Goal: Task Accomplishment & Management: Complete application form

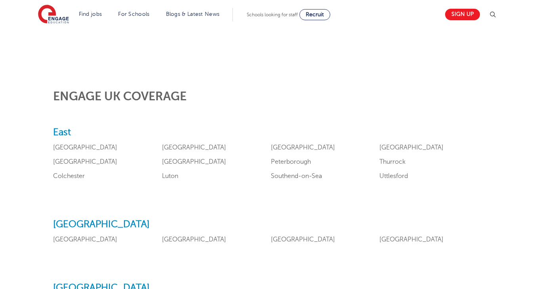
scroll to position [272, 0]
click at [380, 150] on link "[GEOGRAPHIC_DATA]" at bounding box center [412, 146] width 64 height 7
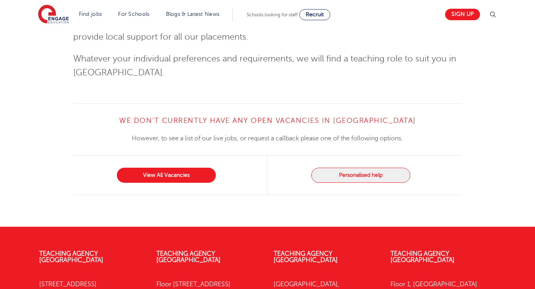
scroll to position [990, 0]
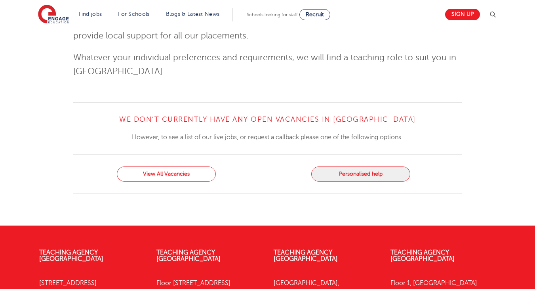
click at [182, 166] on link "View All Vacancies" at bounding box center [166, 173] width 99 height 15
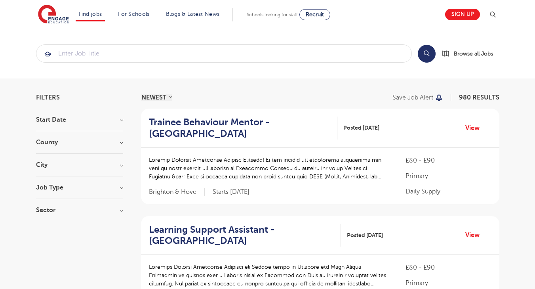
click at [119, 120] on h3 "Start Date" at bounding box center [79, 120] width 87 height 6
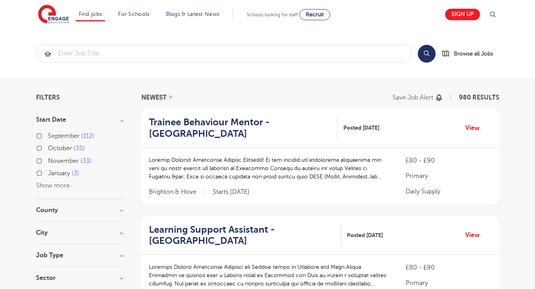
click at [48, 134] on label "September 112" at bounding box center [71, 136] width 46 height 10
click at [48, 134] on input "September 112" at bounding box center [50, 134] width 5 height 5
checkbox input "true"
click at [40, 144] on div "October 35" at bounding box center [79, 149] width 87 height 12
click at [48, 158] on label "November 33" at bounding box center [70, 161] width 44 height 10
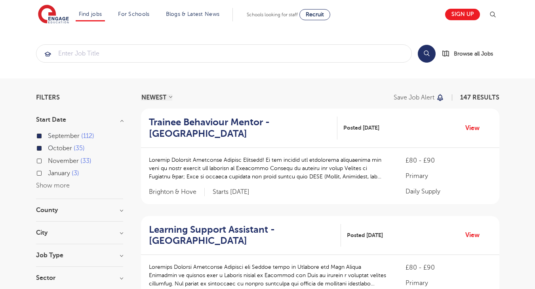
click at [48, 158] on input "November 33" at bounding box center [50, 159] width 5 height 5
click at [48, 172] on label "January 3" at bounding box center [63, 173] width 31 height 10
click at [48, 172] on input "January 3" at bounding box center [50, 172] width 5 height 5
checkbox input "true"
click at [117, 207] on h3 "County" at bounding box center [79, 210] width 87 height 6
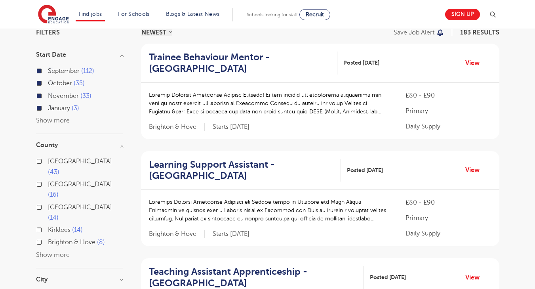
scroll to position [67, 0]
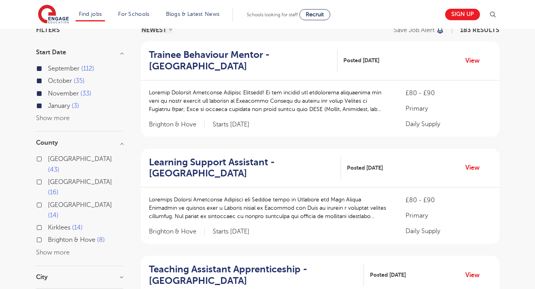
click at [56, 249] on button "Show more" at bounding box center [53, 252] width 34 height 7
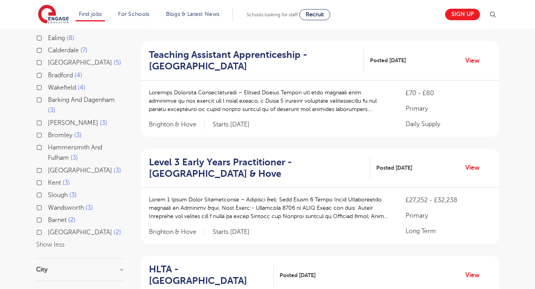
scroll to position [287, 0]
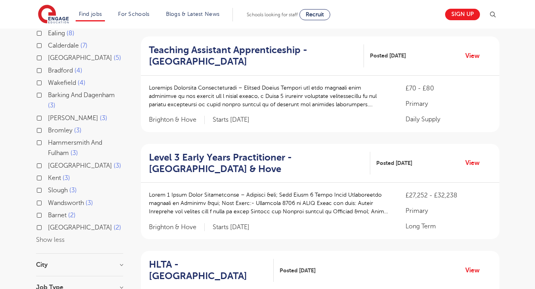
click at [57, 262] on h3 "City" at bounding box center [79, 265] width 87 height 6
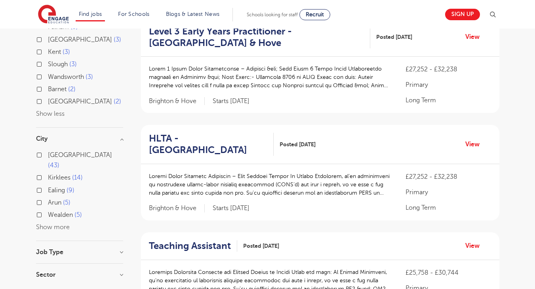
scroll to position [414, 0]
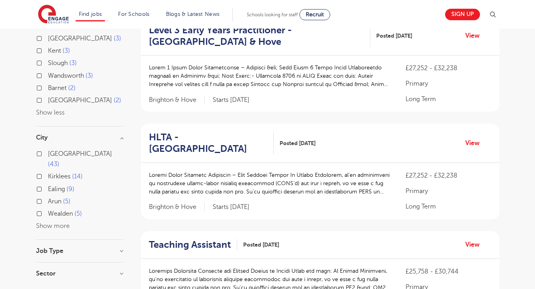
click at [57, 222] on button "Show more" at bounding box center [53, 225] width 34 height 7
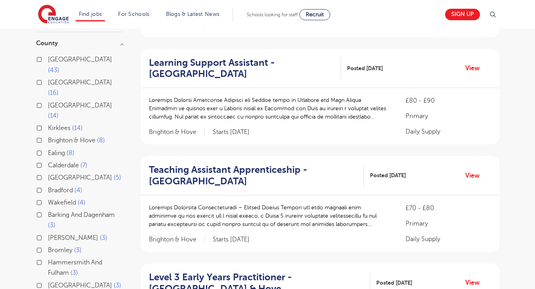
scroll to position [166, 0]
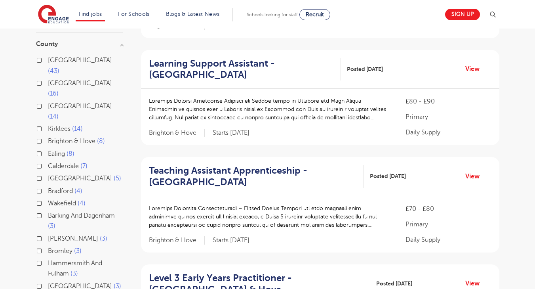
click at [48, 210] on label "Barking And Dagenham 3" at bounding box center [85, 220] width 75 height 21
click at [48, 212] on input "Barking And Dagenham 3" at bounding box center [50, 214] width 5 height 5
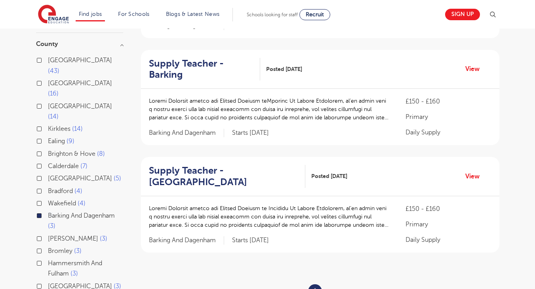
click at [48, 233] on label "Brent 3" at bounding box center [77, 238] width 59 height 10
click at [48, 235] on input "Brent 3" at bounding box center [50, 237] width 5 height 5
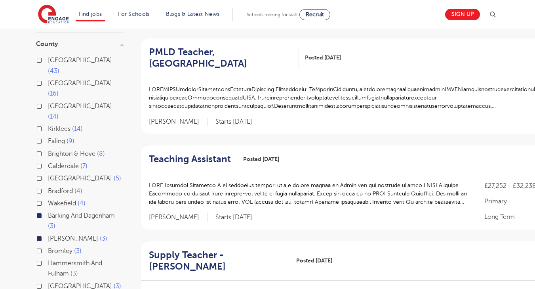
click at [48, 258] on label "Hammersmith And Fulham 3" at bounding box center [85, 268] width 75 height 21
click at [48, 260] on input "Hammersmith And Fulham 3" at bounding box center [50, 262] width 5 height 5
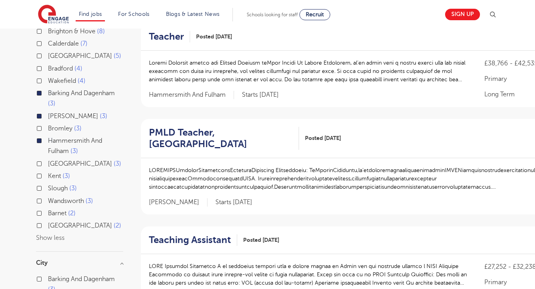
scroll to position [292, 0]
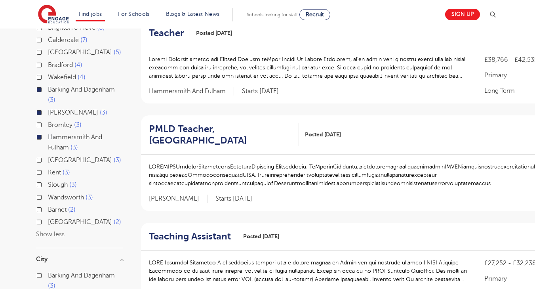
click at [48, 205] on label "Barnet 2" at bounding box center [62, 210] width 28 height 10
click at [48, 206] on input "Barnet 2" at bounding box center [50, 208] width 5 height 5
checkbox input "true"
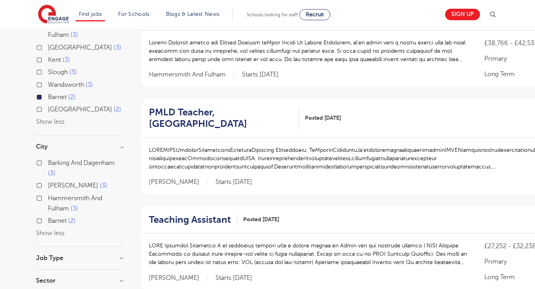
scroll to position [406, 0]
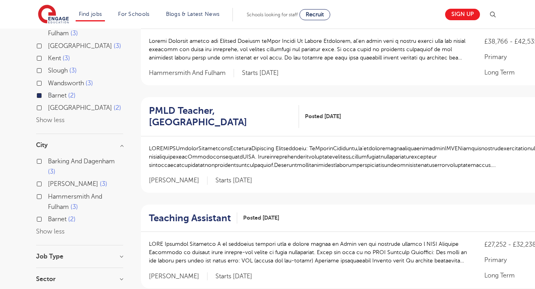
click at [48, 156] on label "Barking And Dagenham 3" at bounding box center [85, 166] width 75 height 21
click at [48, 158] on input "Barking And Dagenham 3" at bounding box center [50, 160] width 5 height 5
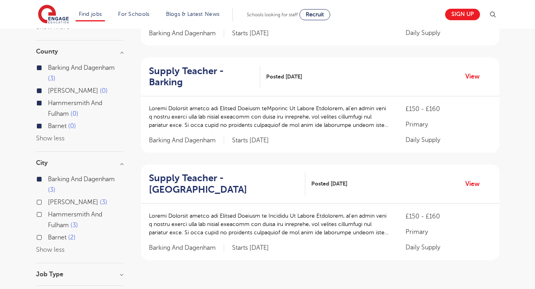
scroll to position [141, 0]
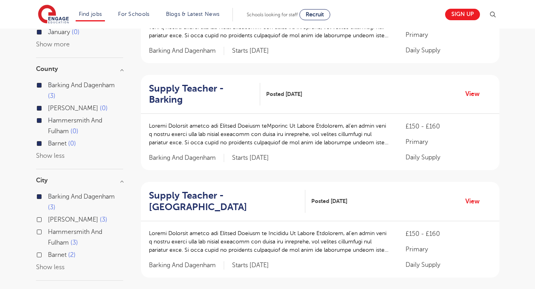
click at [48, 251] on label "Barnet 2" at bounding box center [62, 255] width 28 height 10
click at [48, 251] on input "Barnet 2" at bounding box center [50, 253] width 5 height 5
checkbox input "true"
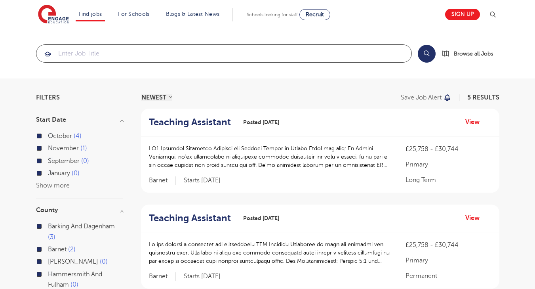
click at [120, 56] on input "search" at bounding box center [223, 53] width 375 height 17
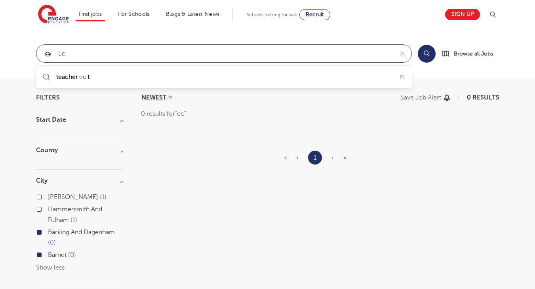
type input "e"
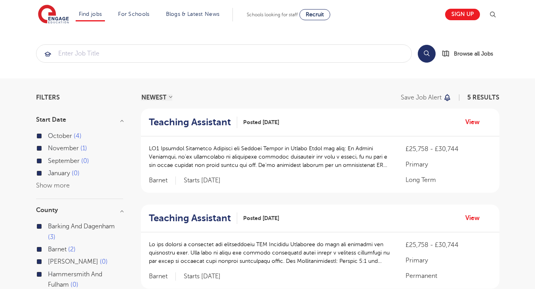
click at [75, 134] on span "4" at bounding box center [78, 135] width 8 height 7
click at [53, 134] on input "October 4" at bounding box center [50, 134] width 5 height 5
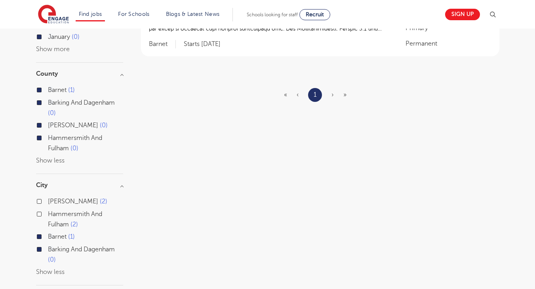
scroll to position [261, 0]
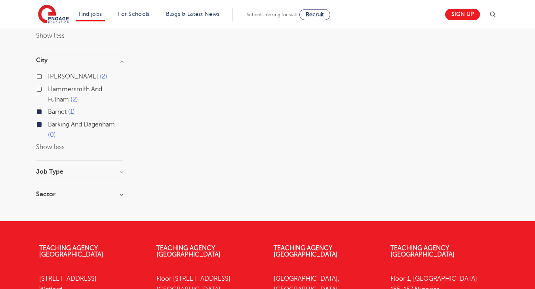
click at [120, 170] on h3 "Job Type" at bounding box center [79, 171] width 87 height 6
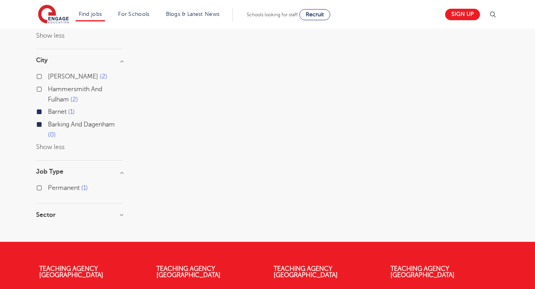
click at [120, 212] on h3 "Sector" at bounding box center [79, 215] width 87 height 6
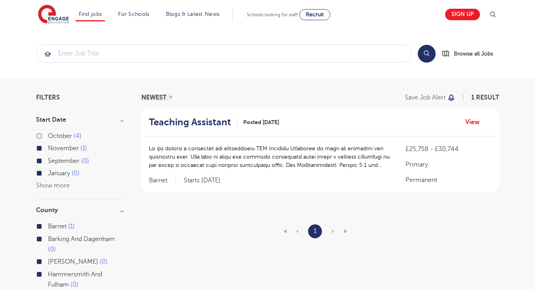
scroll to position [0, 0]
click at [480, 54] on span "Browse all Jobs" at bounding box center [473, 53] width 39 height 9
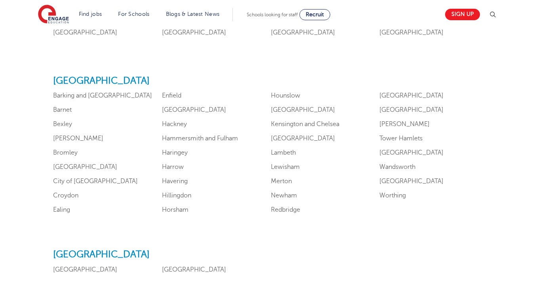
scroll to position [480, 0]
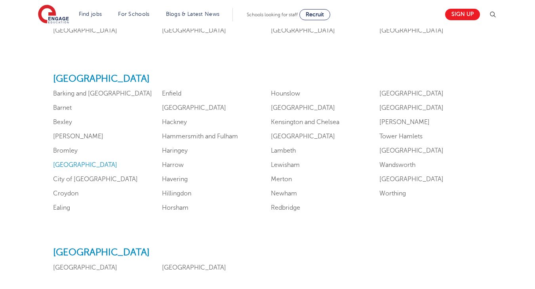
click at [61, 168] on link "[GEOGRAPHIC_DATA]" at bounding box center [85, 164] width 64 height 7
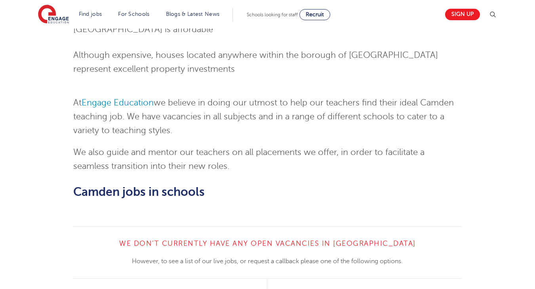
scroll to position [725, 0]
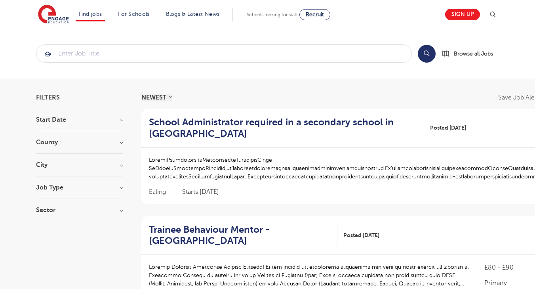
click at [122, 140] on h3 "County" at bounding box center [79, 142] width 87 height 6
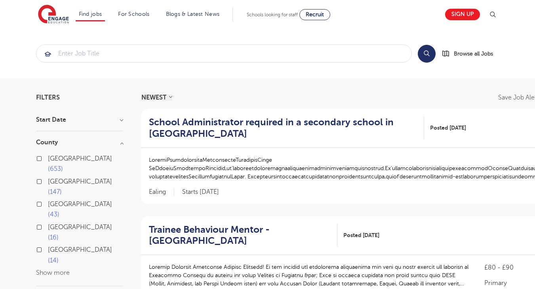
click at [48, 158] on label "London 653" at bounding box center [85, 163] width 75 height 21
click at [48, 158] on input "London 653" at bounding box center [50, 157] width 5 height 5
checkbox input "true"
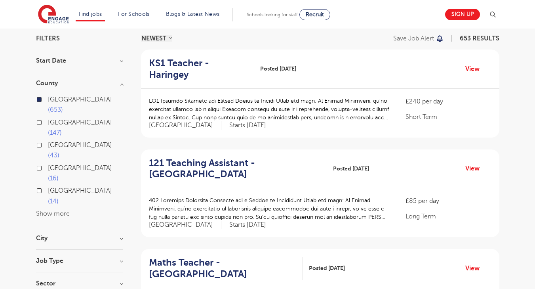
scroll to position [110, 0]
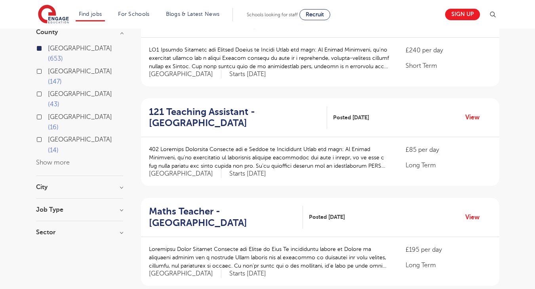
click at [122, 207] on h3 "Job Type" at bounding box center [79, 210] width 87 height 6
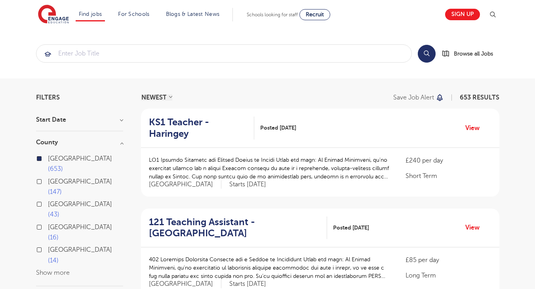
scroll to position [0, 0]
click at [126, 56] on input "search" at bounding box center [223, 53] width 375 height 17
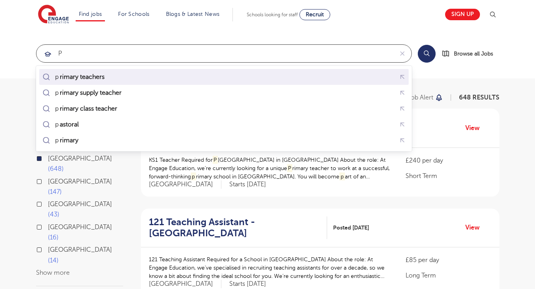
click at [89, 77] on mark "rimary teachers" at bounding box center [82, 77] width 47 height 10
type input "primary teachers"
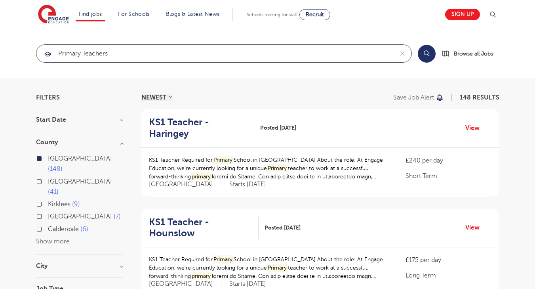
scroll to position [4, 0]
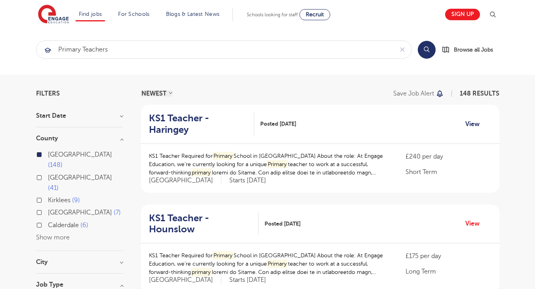
click at [474, 119] on link "View" at bounding box center [476, 124] width 20 height 10
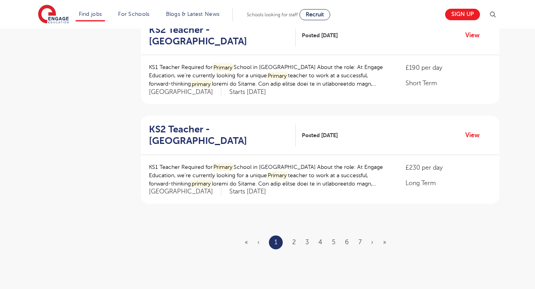
scroll to position [894, 0]
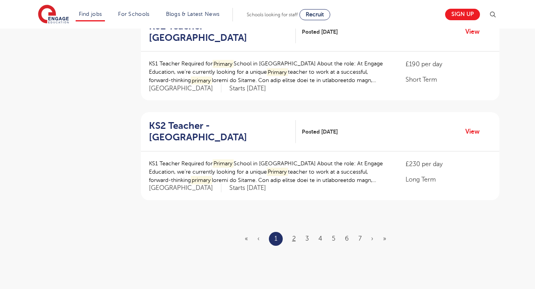
click at [296, 235] on link "2" at bounding box center [295, 238] width 4 height 7
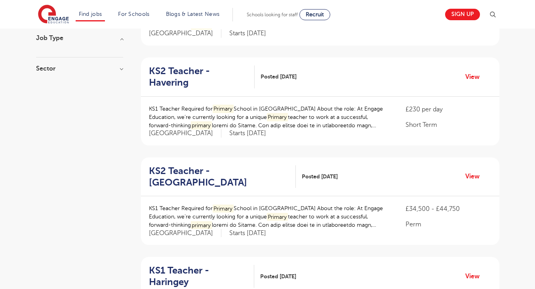
scroll to position [262, 0]
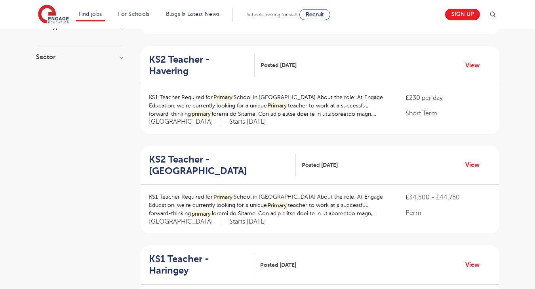
click at [267, 101] on mark "Primary" at bounding box center [277, 105] width 21 height 8
click at [210, 54] on h2 "KS2 Teacher - Havering" at bounding box center [198, 65] width 99 height 23
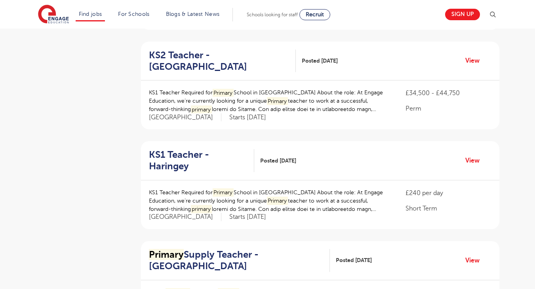
scroll to position [342, 0]
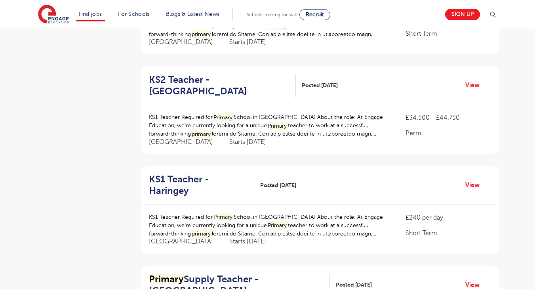
click at [288, 113] on p "KS1 Teacher Required for Primary School in [GEOGRAPHIC_DATA] About the role: At…" at bounding box center [269, 125] width 241 height 25
click at [472, 80] on link "View" at bounding box center [476, 85] width 20 height 10
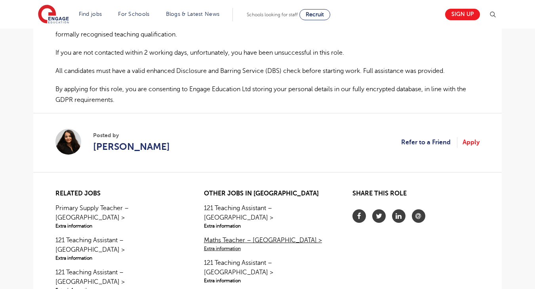
scroll to position [556, 0]
click at [475, 137] on link "Apply" at bounding box center [471, 142] width 17 height 10
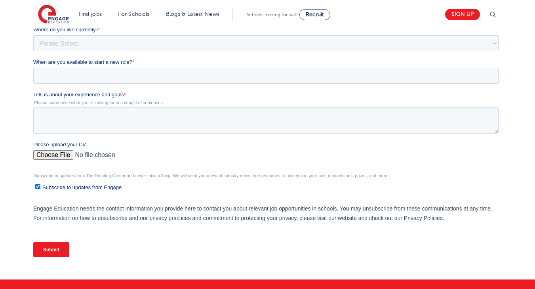
scroll to position [195, 0]
